Goal: Use online tool/utility: Utilize a website feature to perform a specific function

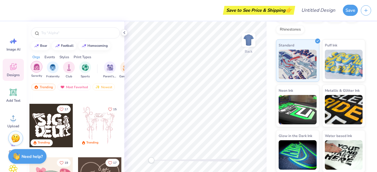
click at [37, 70] on div "filter for Sorority" at bounding box center [37, 67] width 12 height 12
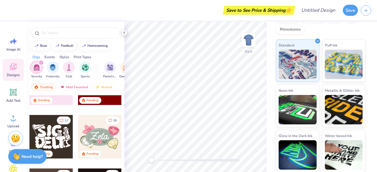
click at [124, 33] on icon at bounding box center [124, 32] width 5 height 5
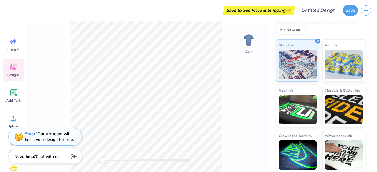
click at [14, 68] on icon at bounding box center [13, 66] width 9 height 9
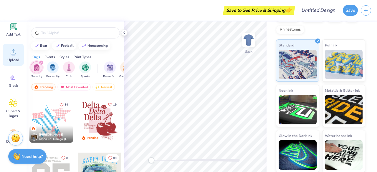
scroll to position [85, 0]
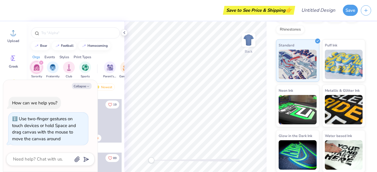
drag, startPoint x: 151, startPoint y: 161, endPoint x: 118, endPoint y: 161, distance: 33.0
click at [118, 161] on div "Save to See Price & Shipping 👉 Design Title Save Image AI Designs Add Text Uplo…" at bounding box center [188, 86] width 377 height 172
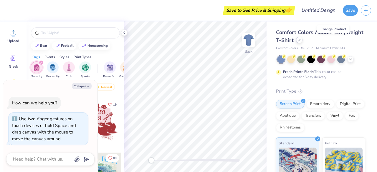
click at [301, 41] on icon at bounding box center [299, 40] width 3 height 3
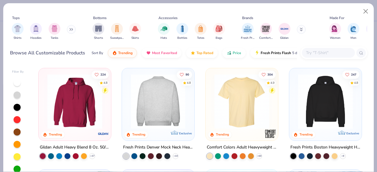
click at [128, 118] on img at bounding box center [97, 101] width 61 height 55
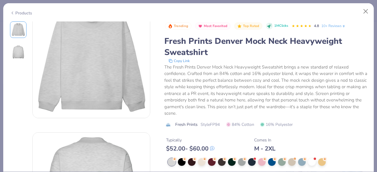
scroll to position [26, 0]
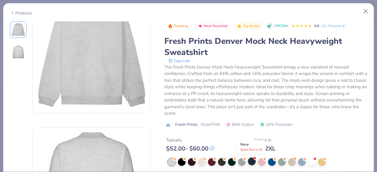
click at [252, 161] on div at bounding box center [252, 162] width 8 height 8
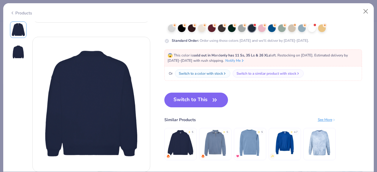
scroll to position [134, 0]
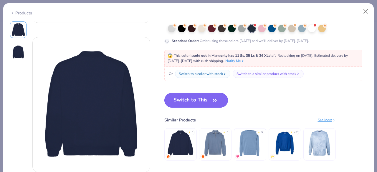
click at [197, 98] on button "Switch to This" at bounding box center [196, 100] width 64 height 15
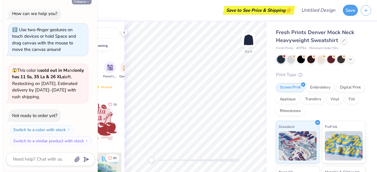
click at [80, 3] on button "Collapse" at bounding box center [82, 1] width 20 height 6
type textarea "x"
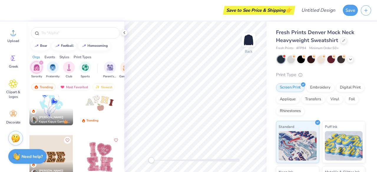
scroll to position [988, 0]
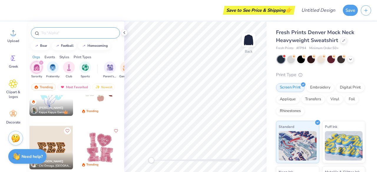
click at [61, 35] on input "text" at bounding box center [78, 33] width 75 height 6
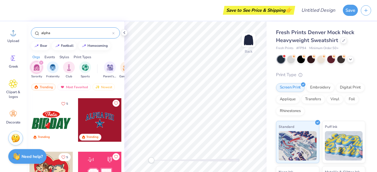
scroll to position [587, 0]
type input "alpha"
click at [107, 118] on div at bounding box center [100, 120] width 44 height 44
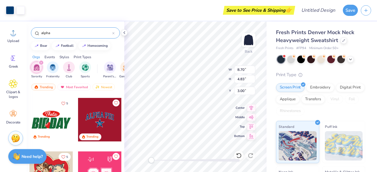
type input "8.70"
type input "4.83"
click at [321, 90] on div "Embroidery" at bounding box center [320, 86] width 28 height 9
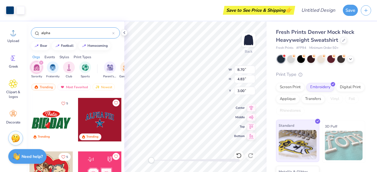
scroll to position [36, 0]
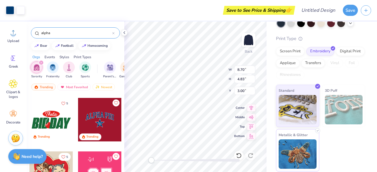
click at [298, 155] on img at bounding box center [298, 154] width 38 height 29
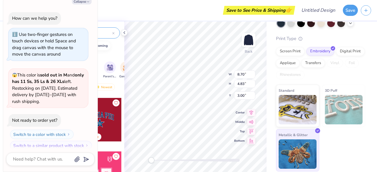
scroll to position [47, 0]
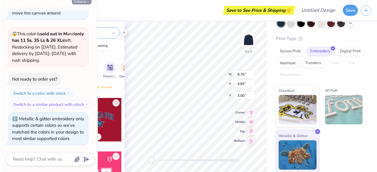
click at [85, 4] on button "Collapse" at bounding box center [82, 1] width 20 height 6
type textarea "x"
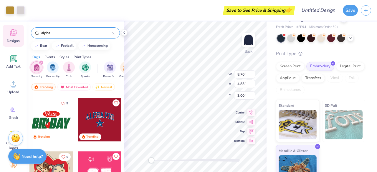
scroll to position [34, 0]
click at [15, 113] on icon at bounding box center [13, 110] width 9 height 9
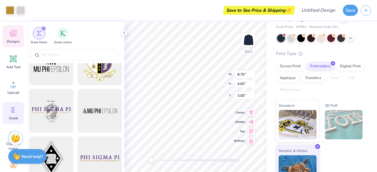
scroll to position [0, 0]
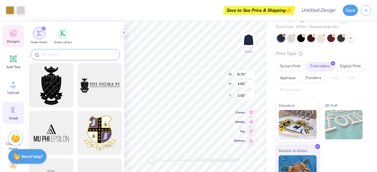
click at [55, 55] on input "text" at bounding box center [78, 55] width 75 height 6
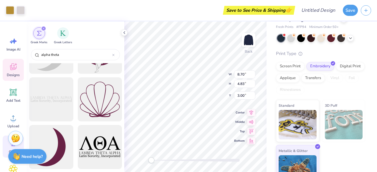
type input "alpha theta"
